Goal: Navigation & Orientation: Find specific page/section

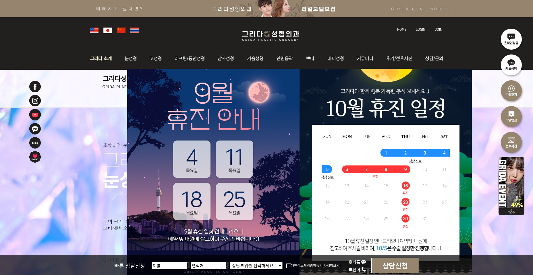
click at [109, 86] on img at bounding box center [132, 81] width 59 height 13
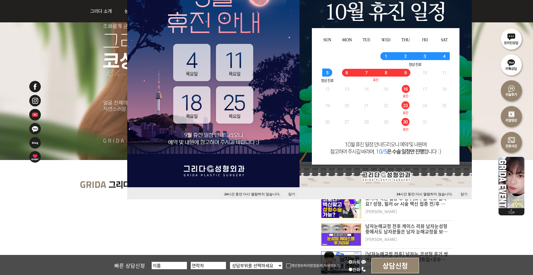
scroll to position [96, 0]
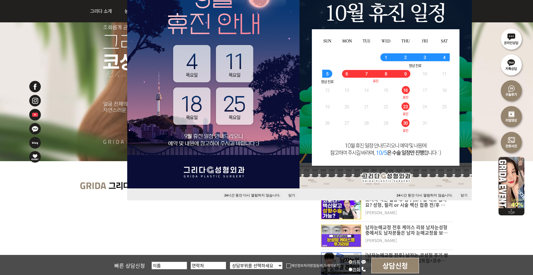
click at [262, 194] on button "24 시간 동안 다시 열람하지 않습니다." at bounding box center [252, 196] width 62 height 8
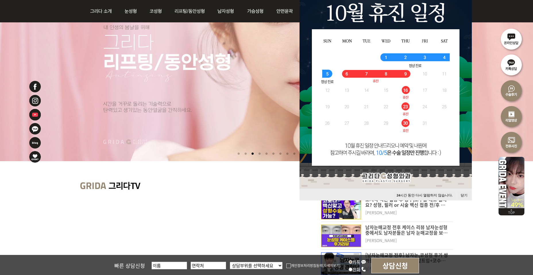
click at [426, 196] on button "24 시간 동안 다시 열람하지 않습니다." at bounding box center [425, 196] width 62 height 8
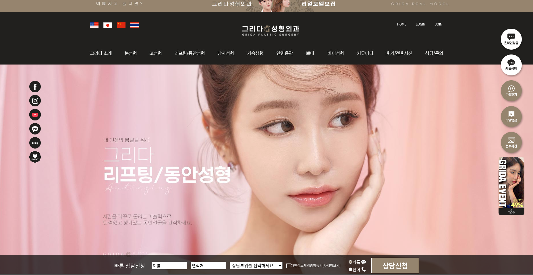
scroll to position [0, 0]
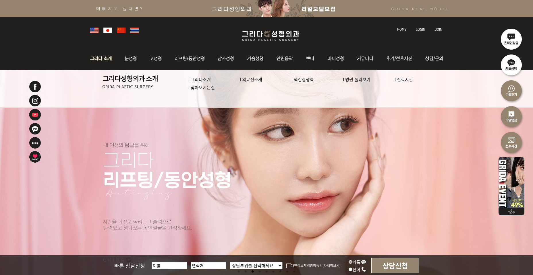
click at [196, 80] on link "l 그리다소개" at bounding box center [199, 79] width 22 height 6
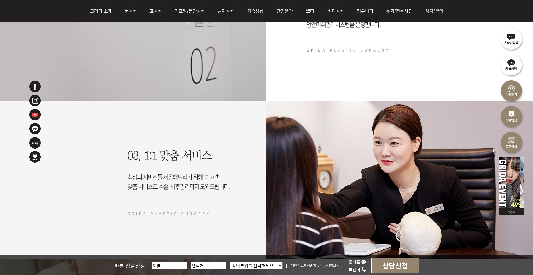
scroll to position [310, 0]
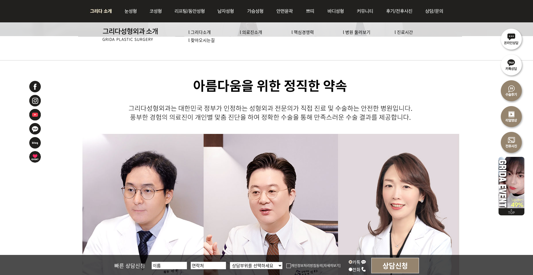
click at [255, 34] on link "l 의료진소개" at bounding box center [251, 32] width 22 height 6
